Goal: Check status: Verify the current state of an ongoing process or item

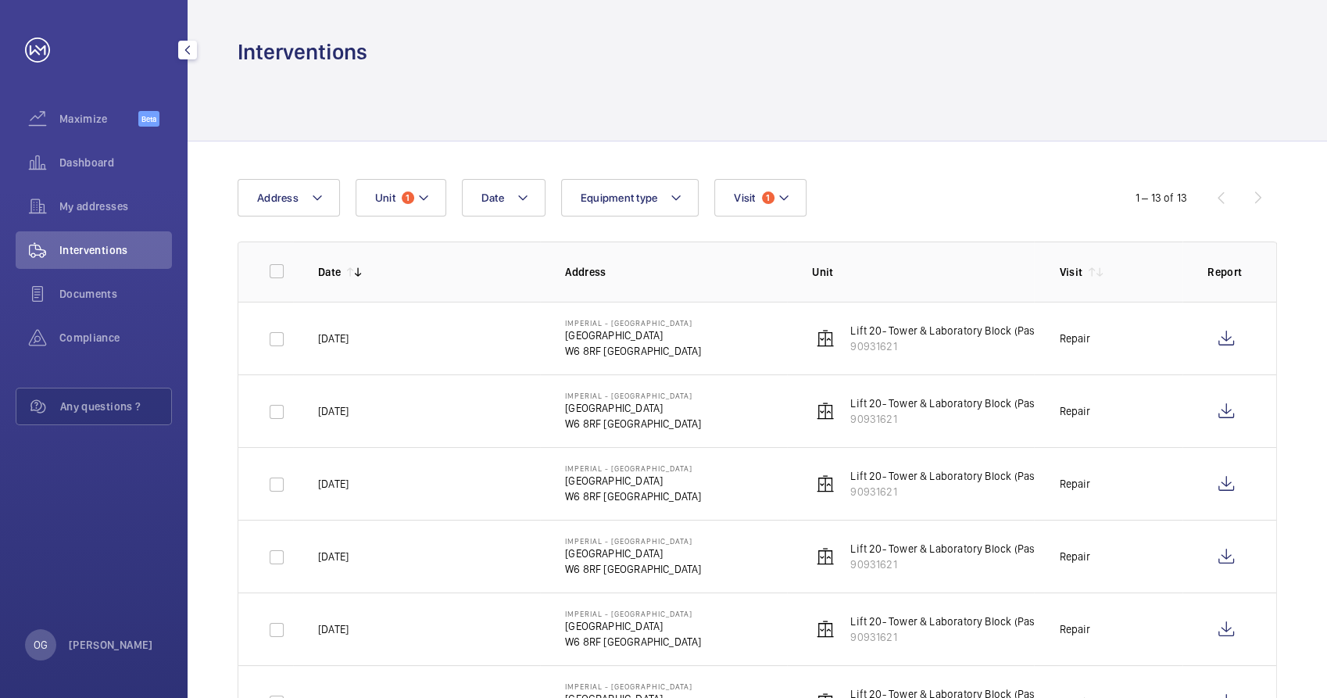
click at [113, 246] on span "Interventions" at bounding box center [115, 250] width 113 height 16
click at [770, 196] on span "1" at bounding box center [768, 197] width 13 height 13
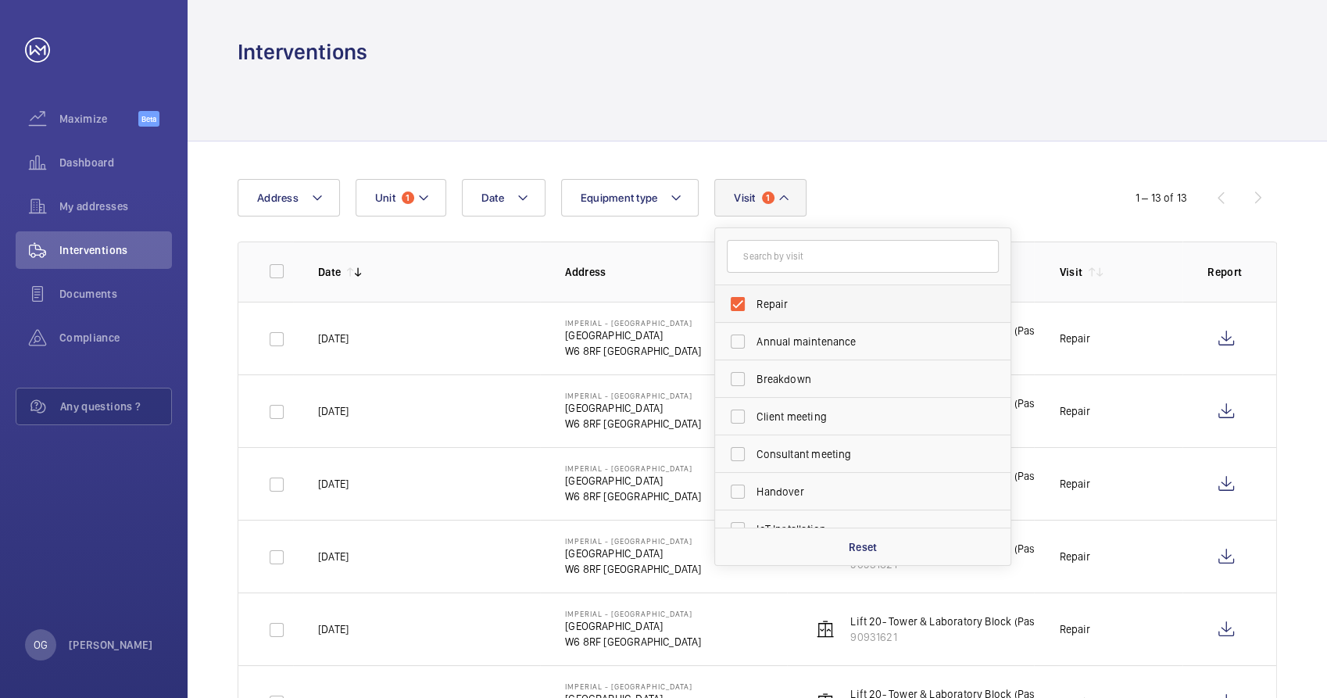
click at [802, 312] on label "Repair" at bounding box center [851, 304] width 272 height 38
click at [753, 312] on input "Repair" at bounding box center [737, 303] width 31 height 31
checkbox input "false"
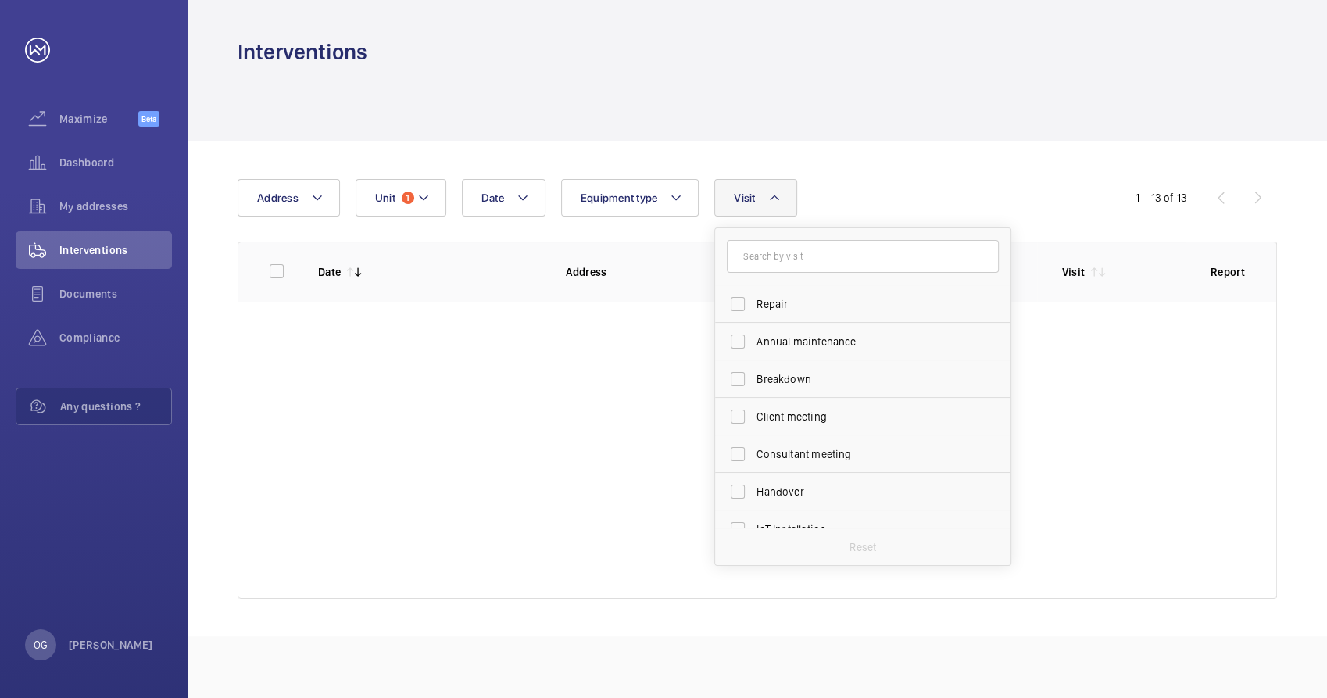
drag, startPoint x: 428, startPoint y: 216, endPoint x: 420, endPoint y: 209, distance: 10.5
click at [427, 217] on wm-front-table "Date Address Unit 1 Equipment type Visit Repair Annual maintenance Breakdown Cl…" at bounding box center [757, 389] width 1039 height 420
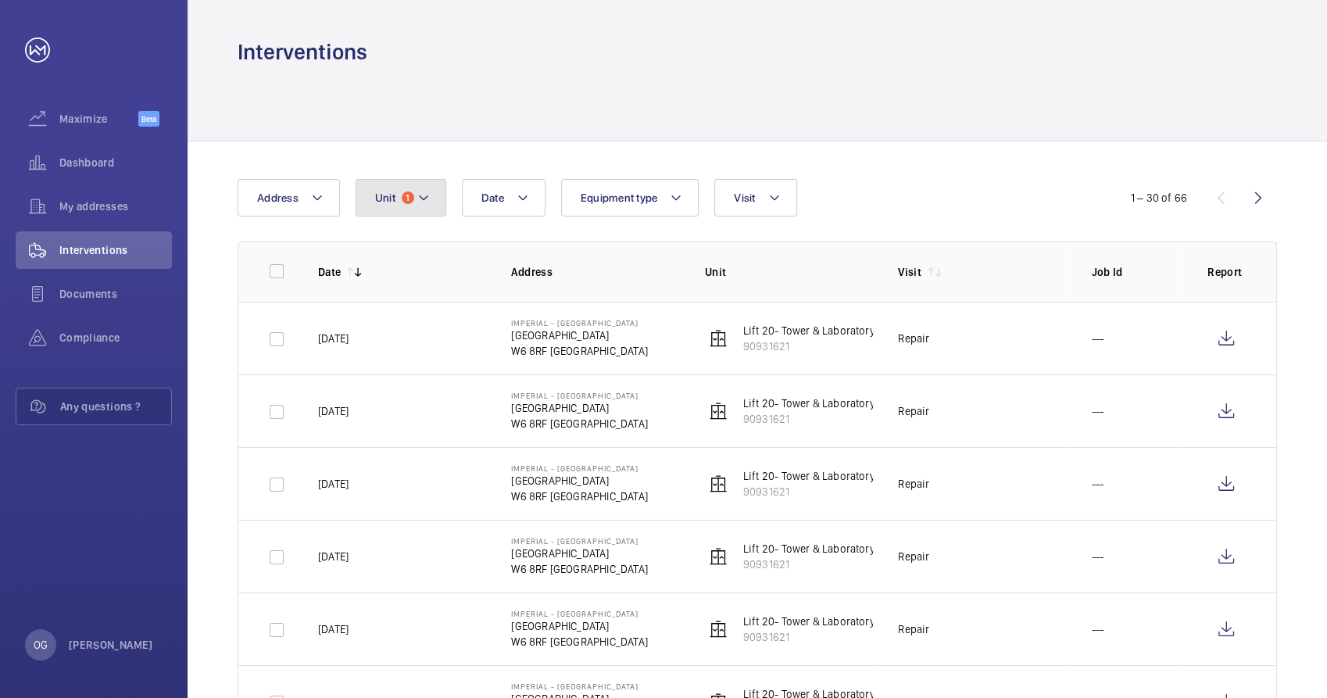
click at [423, 208] on button "Unit 1" at bounding box center [401, 198] width 91 height 38
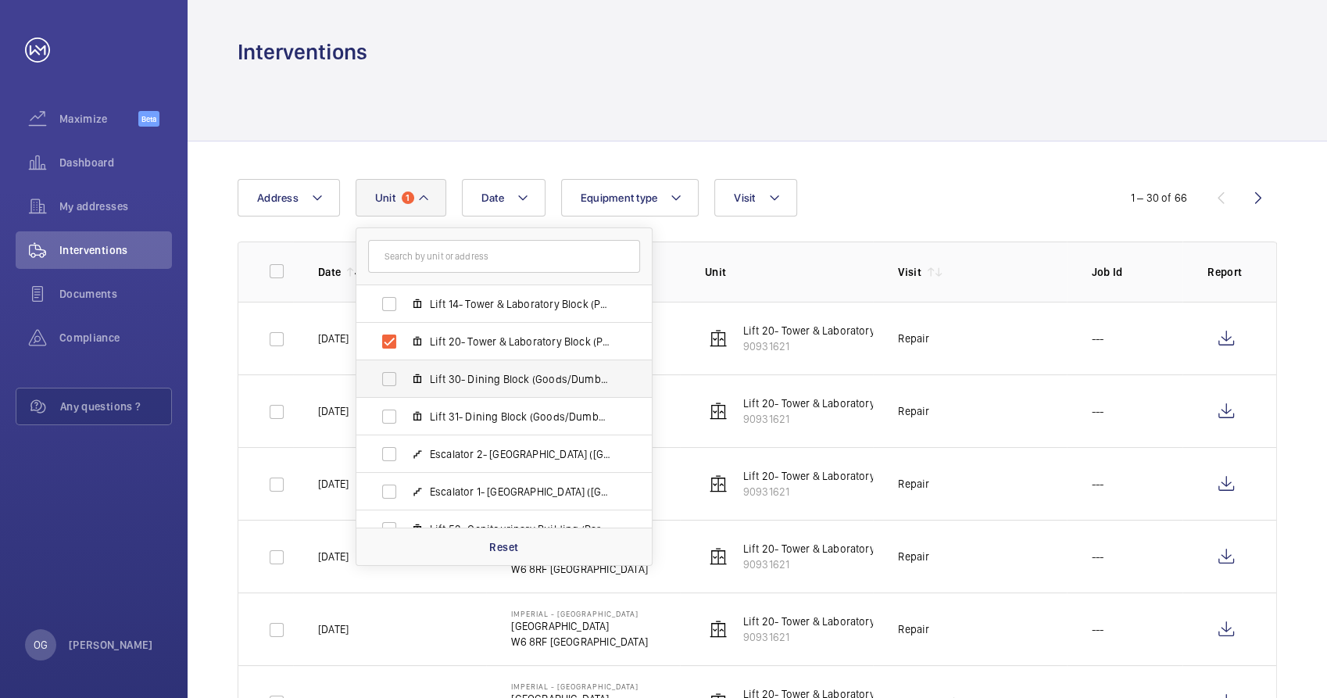
scroll to position [344, 0]
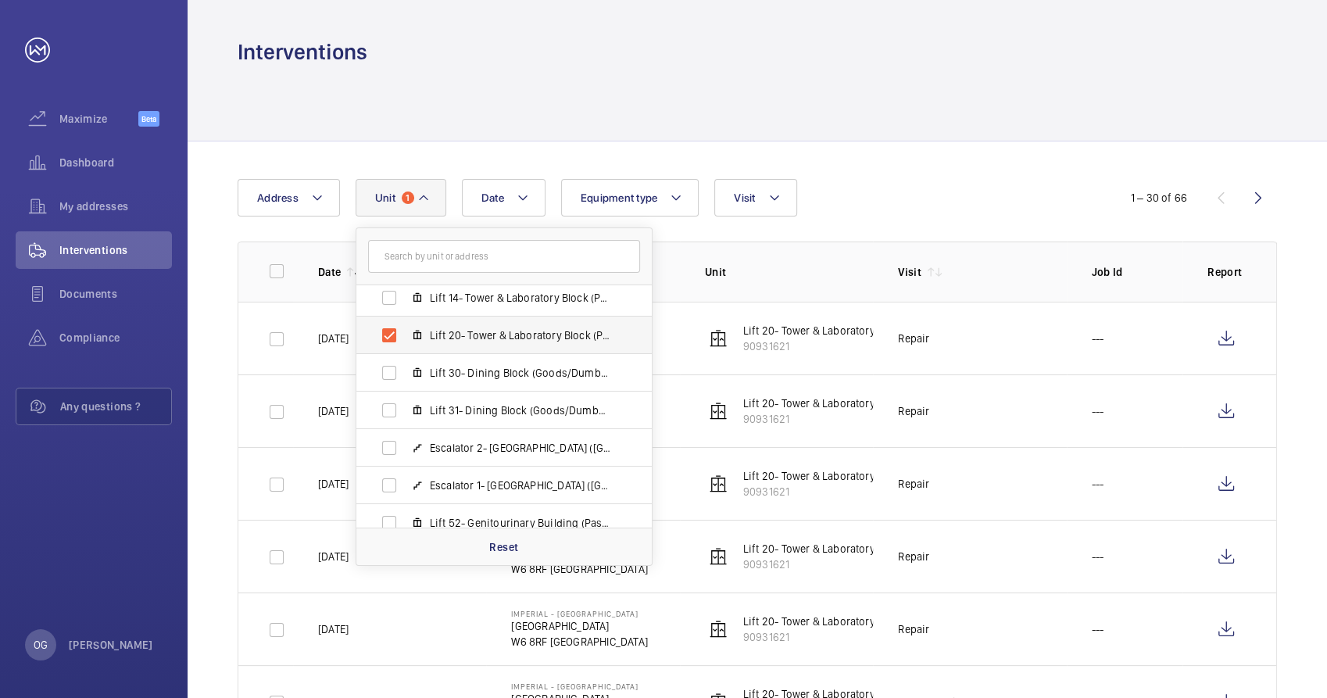
click at [461, 344] on label "Lift 20- Tower & Laboratory Block (Passenger), 90931621" at bounding box center [491, 336] width 270 height 38
click at [405, 344] on input "Lift 20- Tower & Laboratory Block (Passenger), 90931621" at bounding box center [389, 335] width 31 height 31
checkbox input "false"
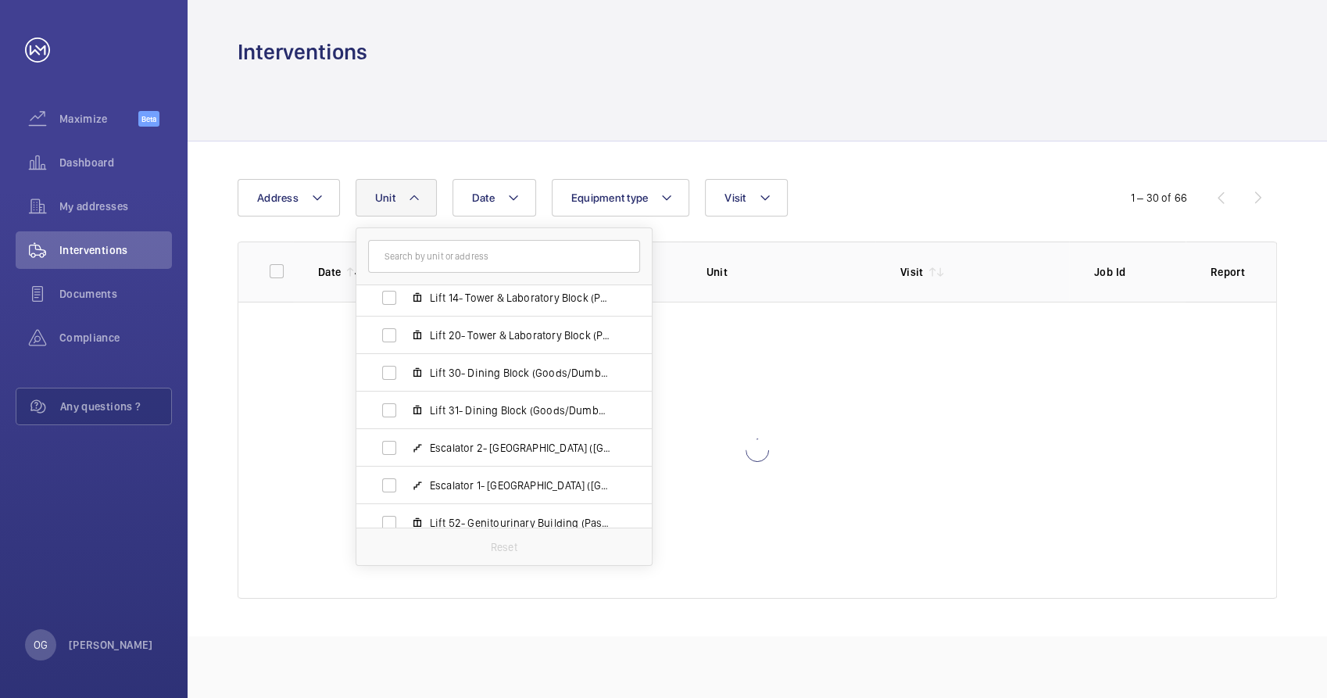
click at [978, 250] on th "Visit" at bounding box center [972, 271] width 194 height 60
